Goal: Transaction & Acquisition: Purchase product/service

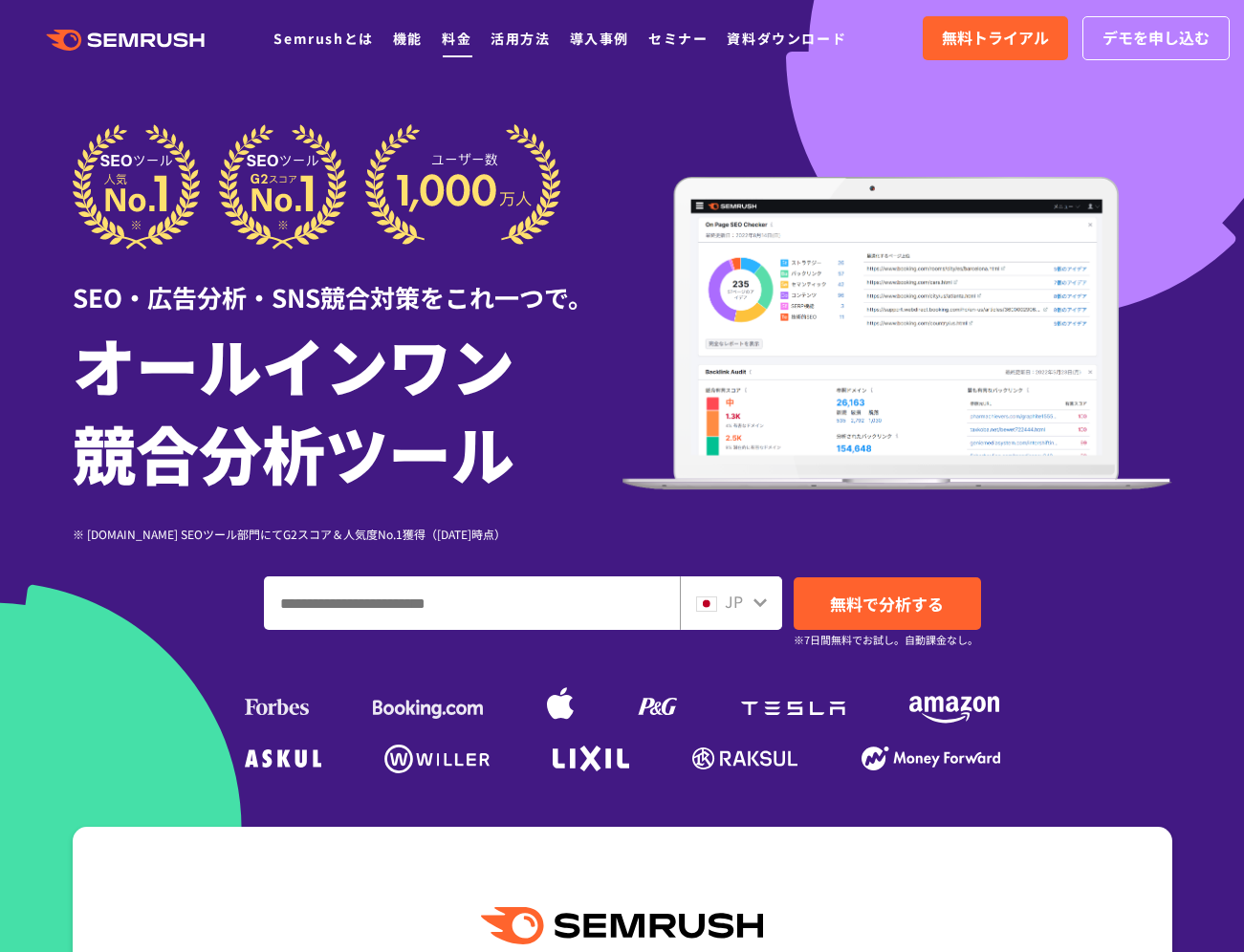
click at [448, 40] on link "料金" at bounding box center [456, 38] width 29 height 20
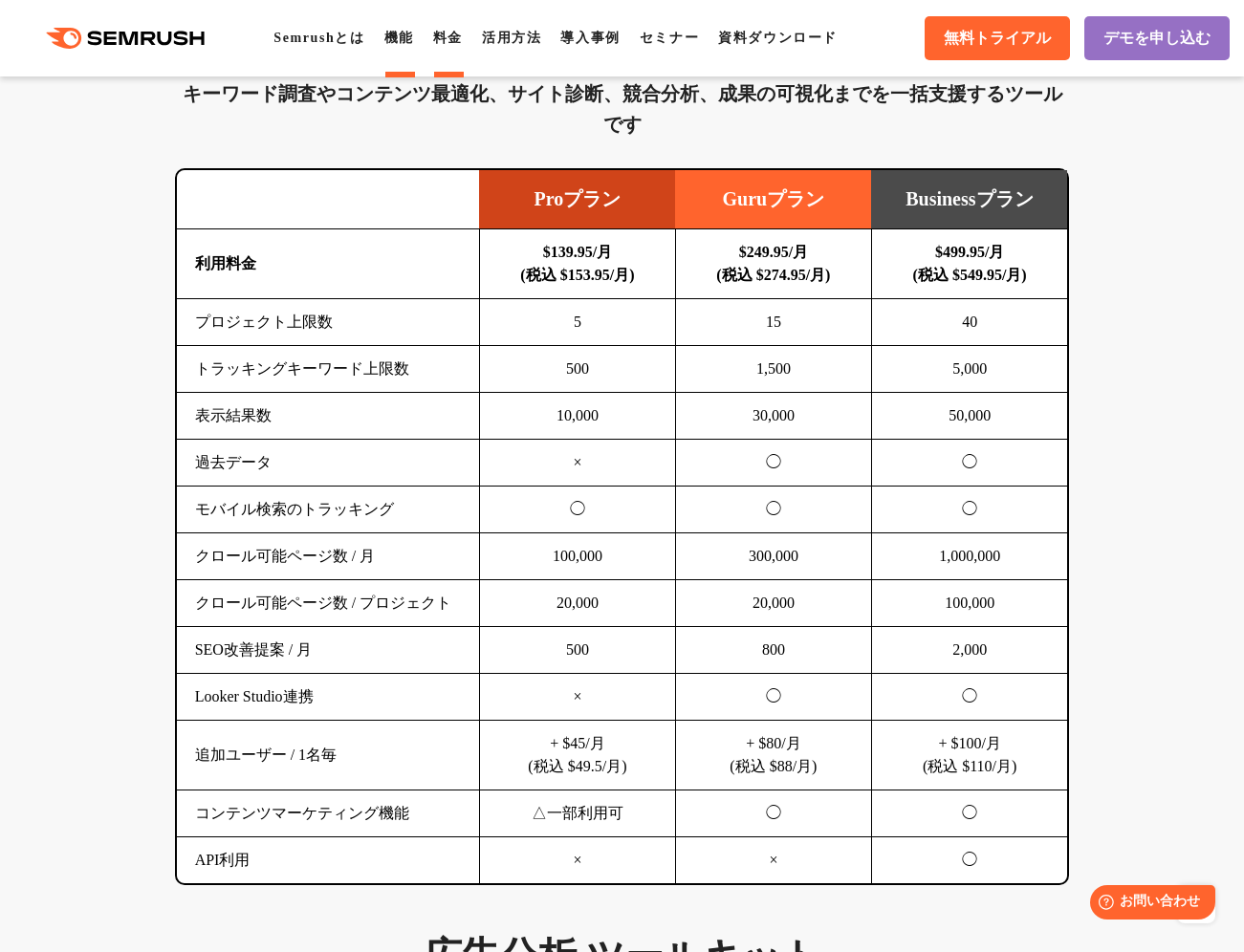
scroll to position [1270, 0]
click at [414, 35] on link "機能" at bounding box center [399, 37] width 29 height 15
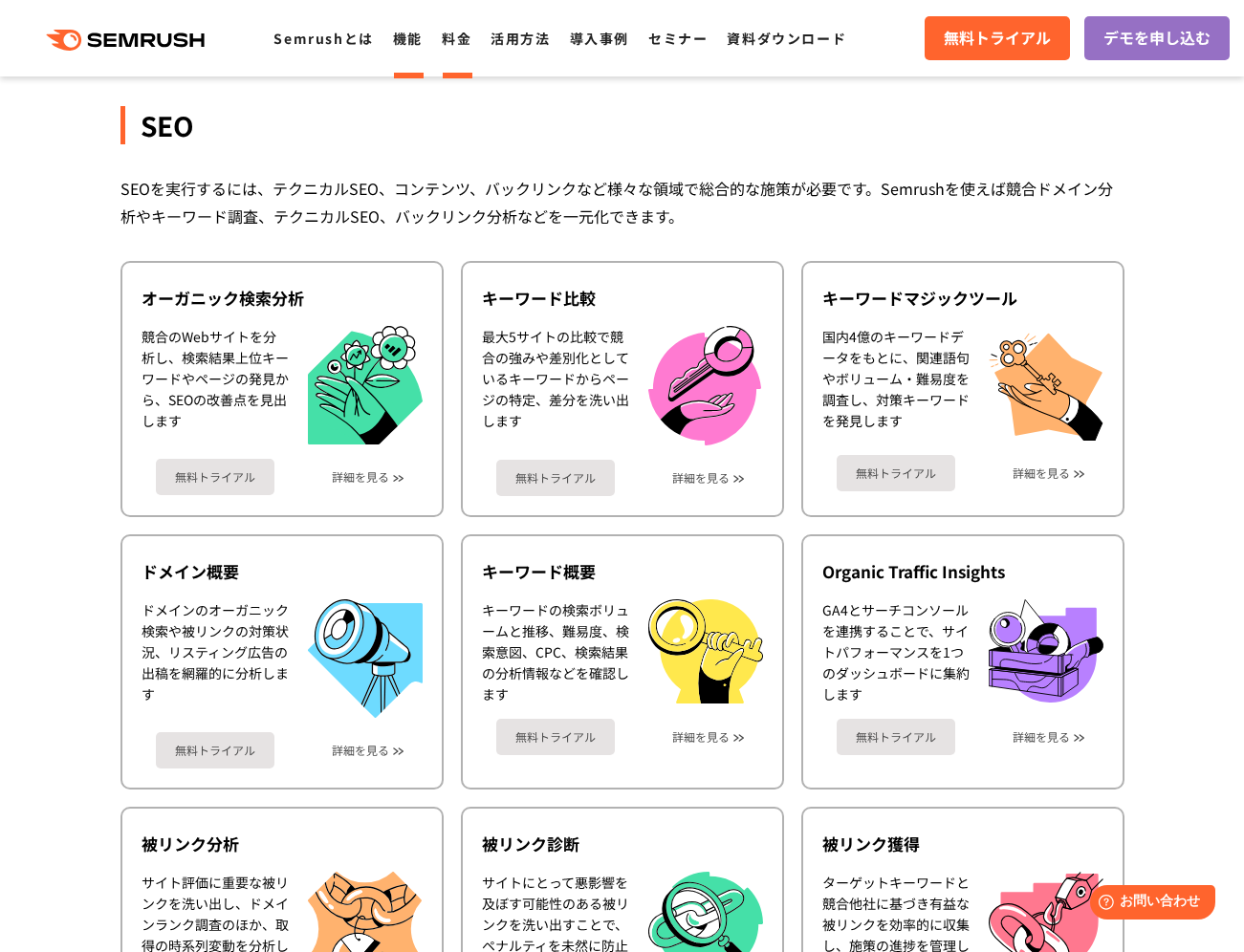
scroll to position [359, 0]
click at [461, 39] on link "料金" at bounding box center [456, 38] width 29 height 20
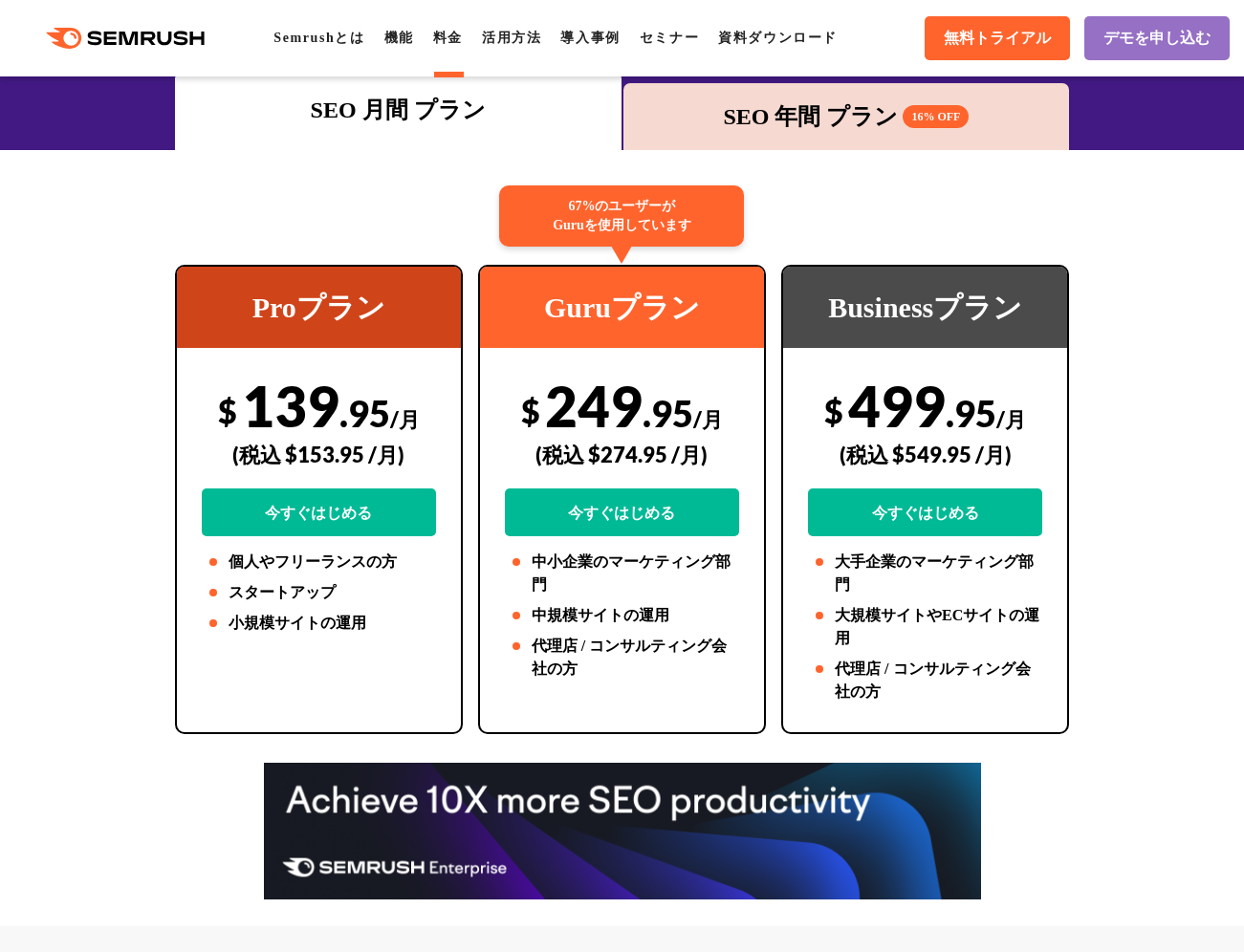
scroll to position [325, 0]
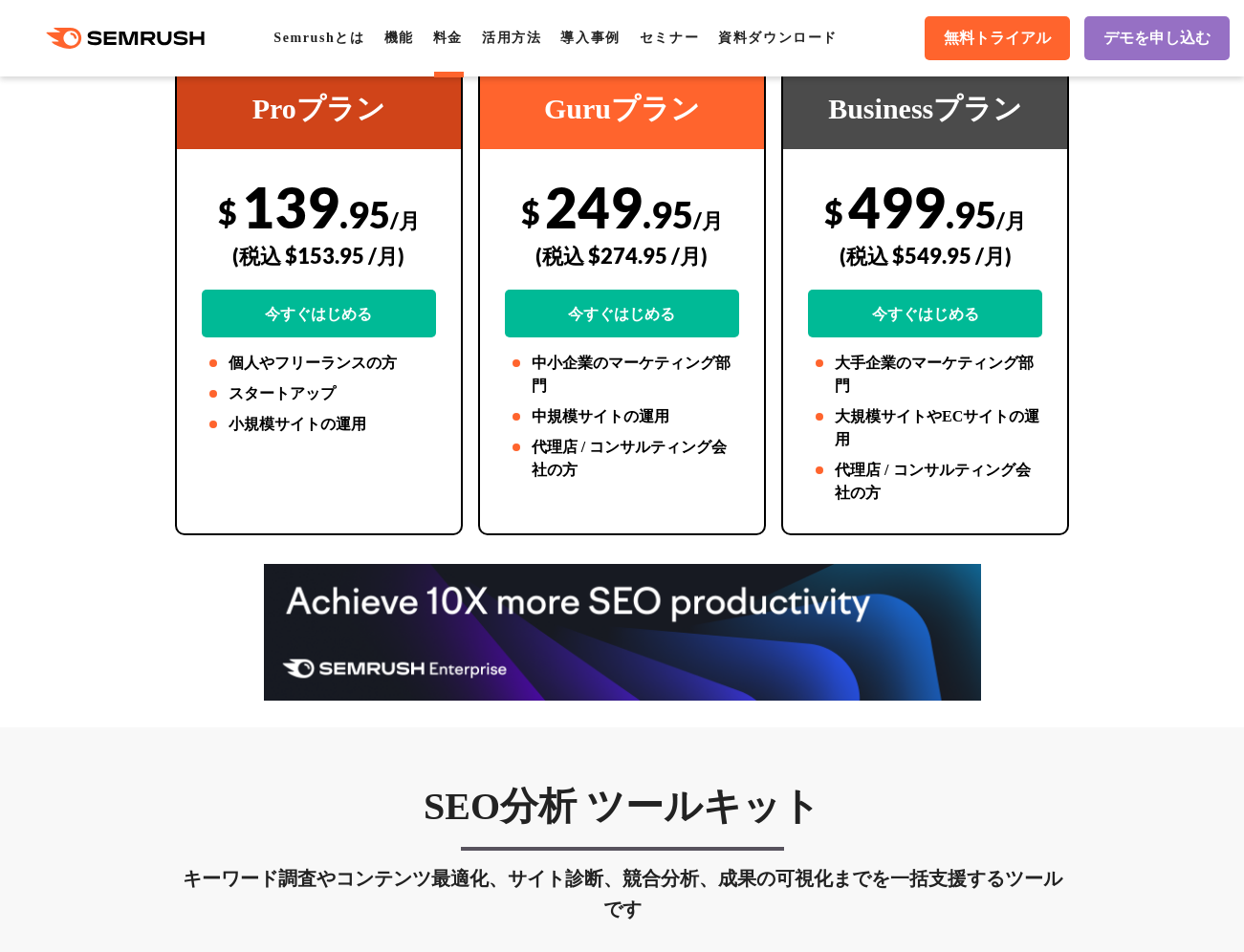
scroll to position [799, 0]
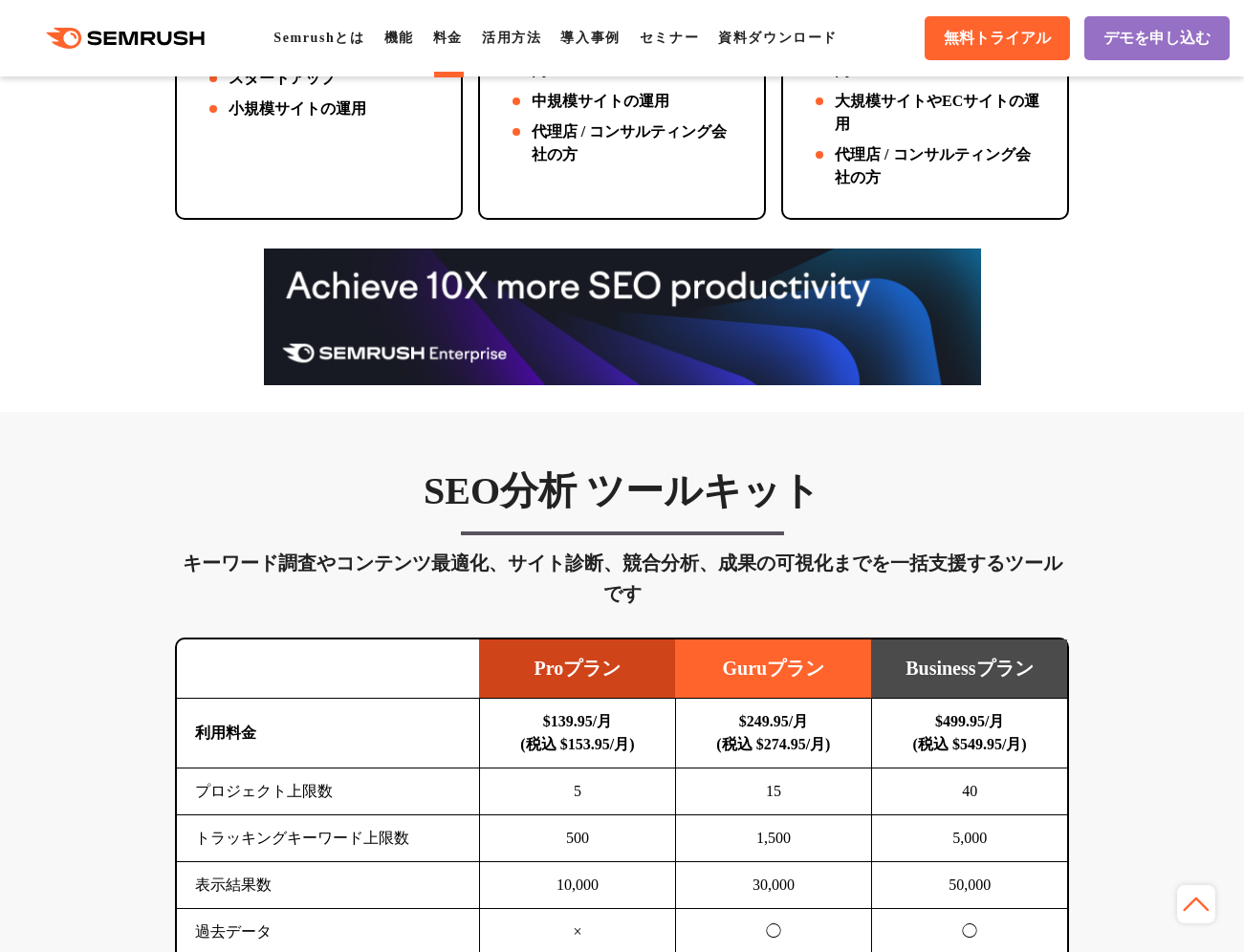
click at [548, 622] on div "SEO分析 ツールキット キーワード調査やコンテンツ最適化、サイト診断、競合分析、成果の可視化までを一括支援するツールです 横にスワイプしてください Proプ…" at bounding box center [622, 911] width 933 height 887
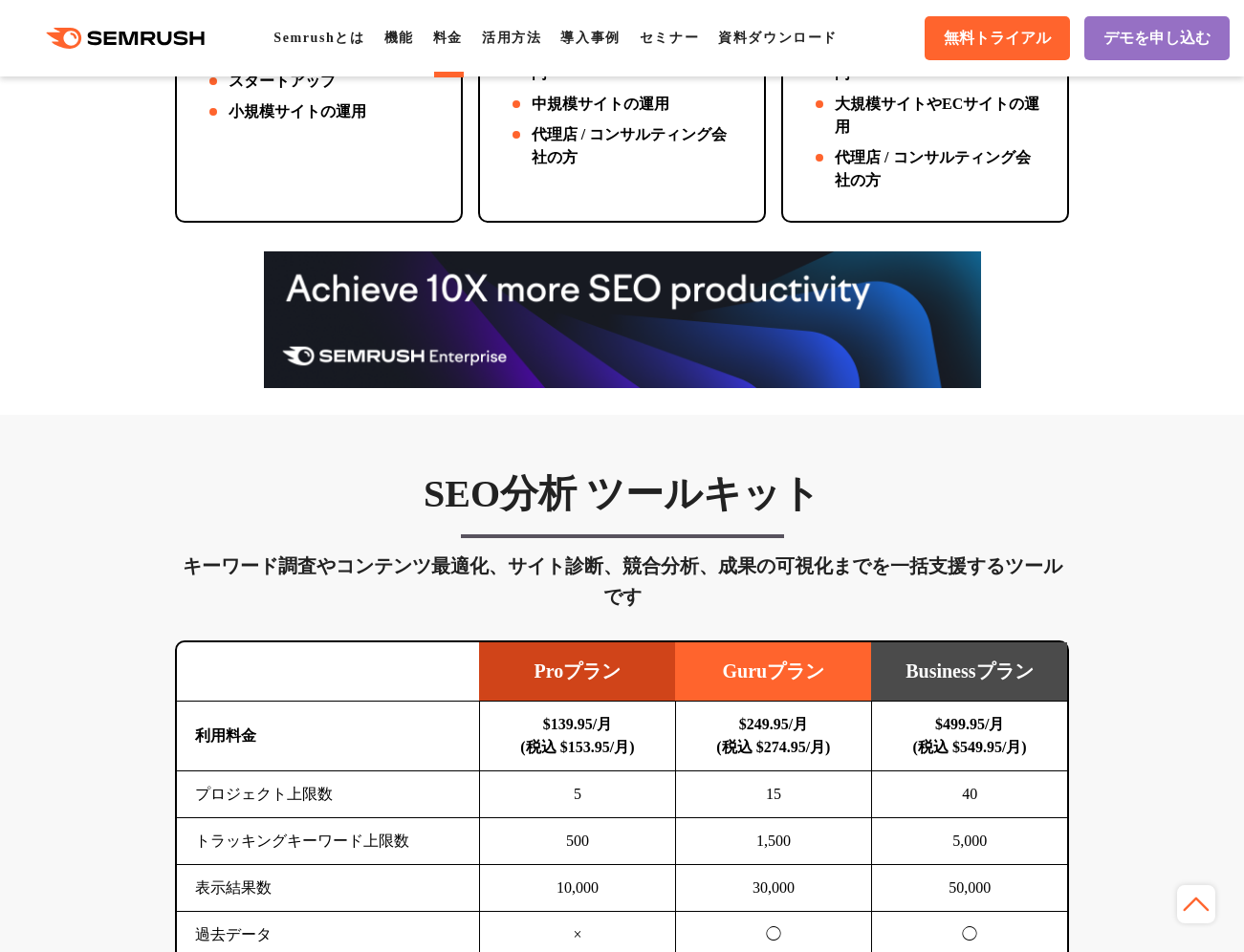
click at [155, 35] on icon at bounding box center [150, 38] width 15 height 14
